Goal: Task Accomplishment & Management: Use online tool/utility

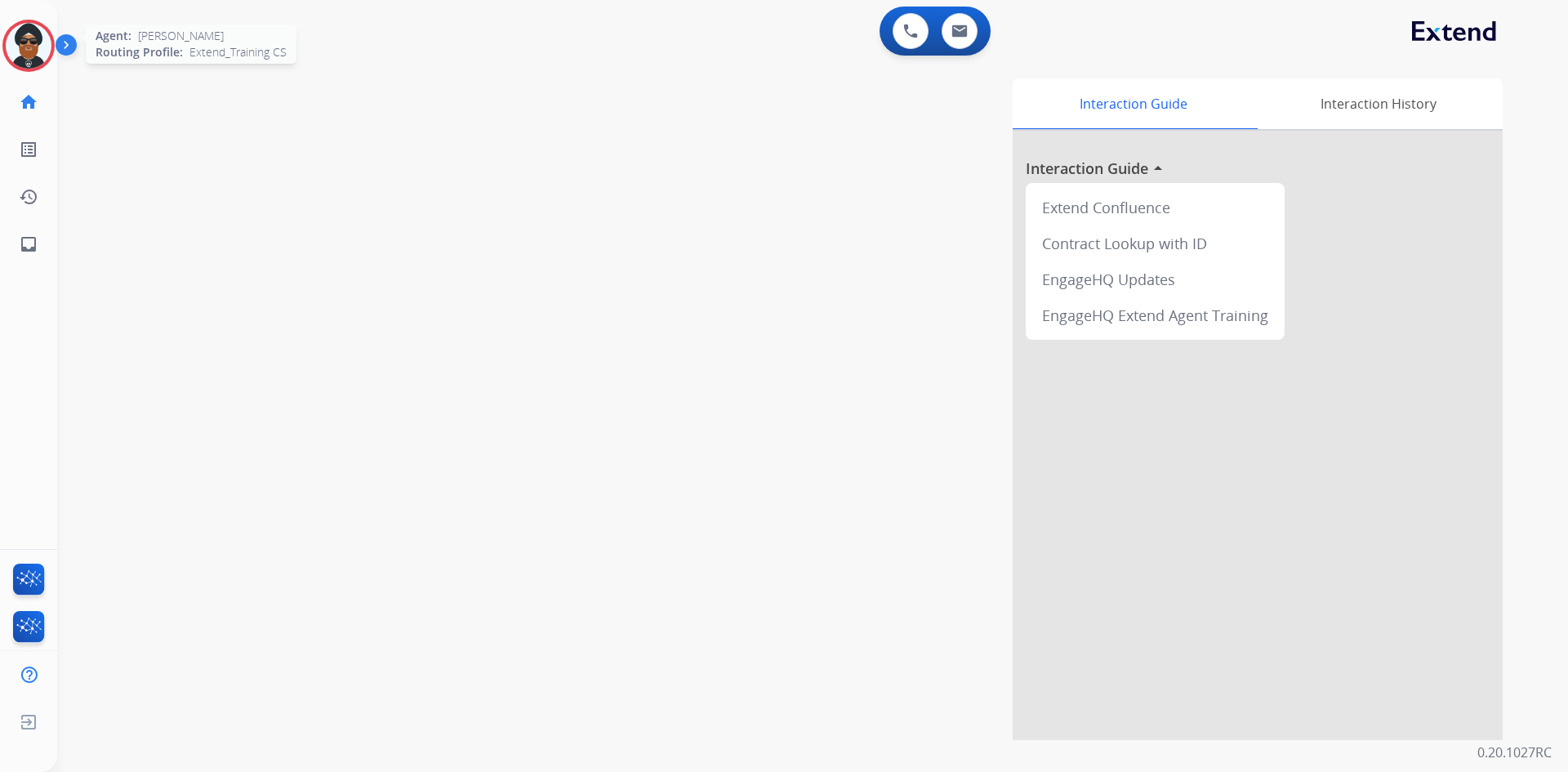
click at [34, 45] on img at bounding box center [28, 45] width 46 height 46
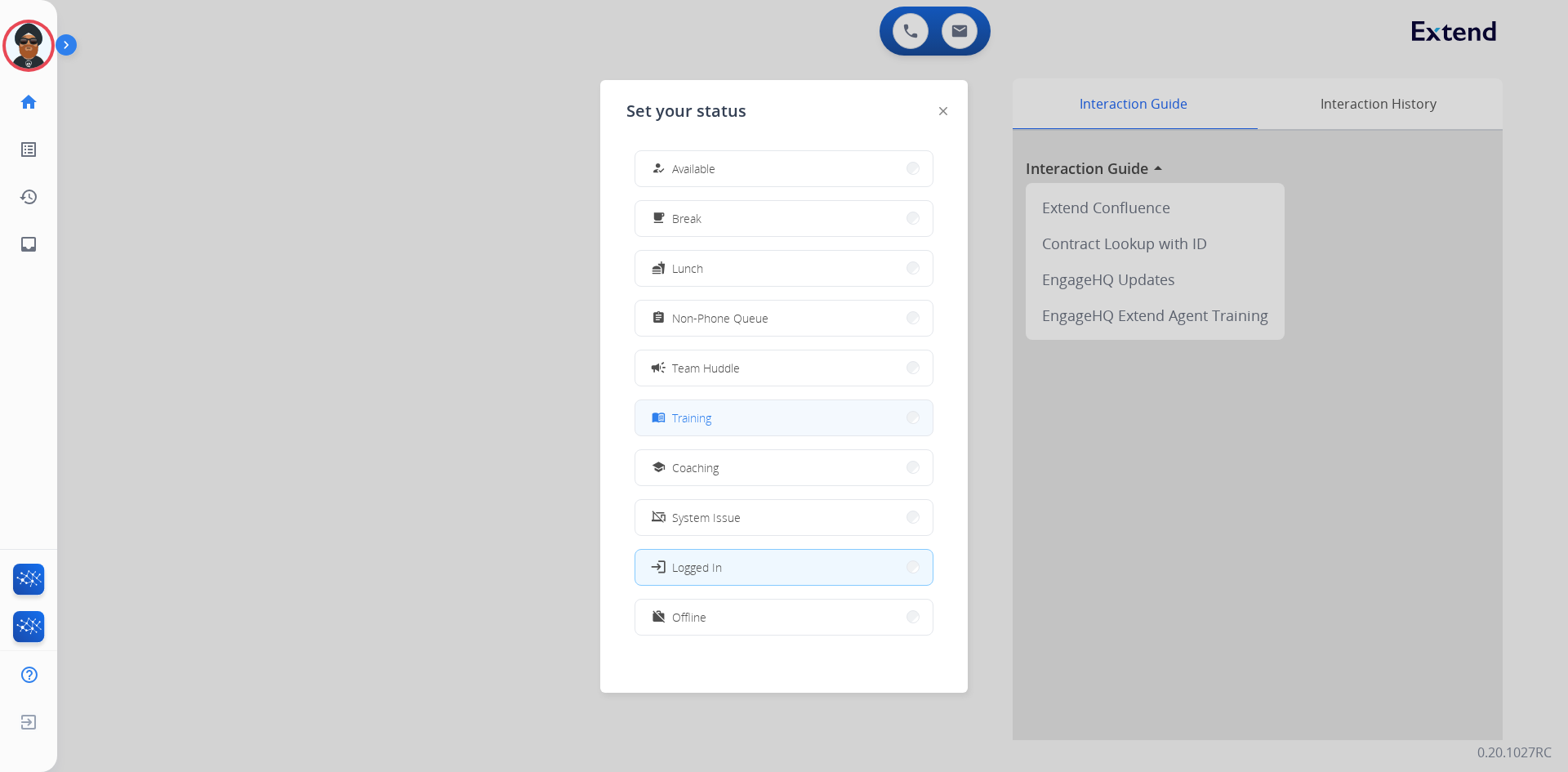
click at [718, 413] on button "menu_book Training" at bounding box center [783, 418] width 297 height 35
